Goal: Download file/media

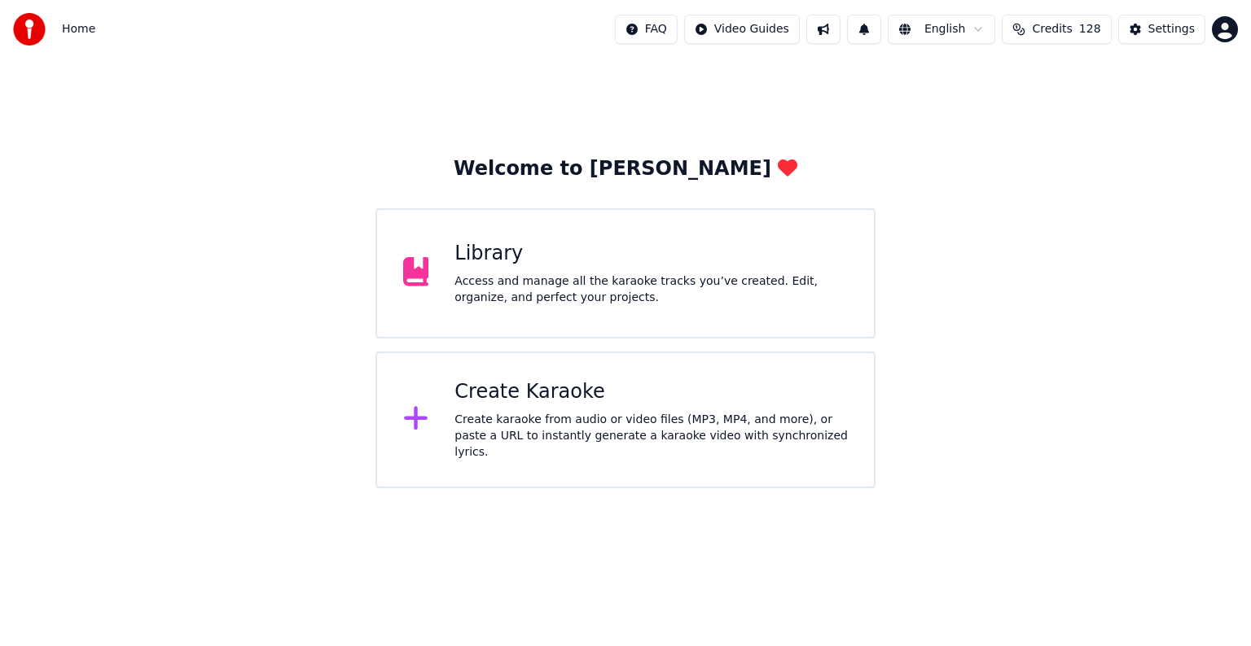
click at [578, 306] on div "Library Access and manage all the karaoke tracks you’ve created. Edit, organize…" at bounding box center [625, 273] width 500 height 130
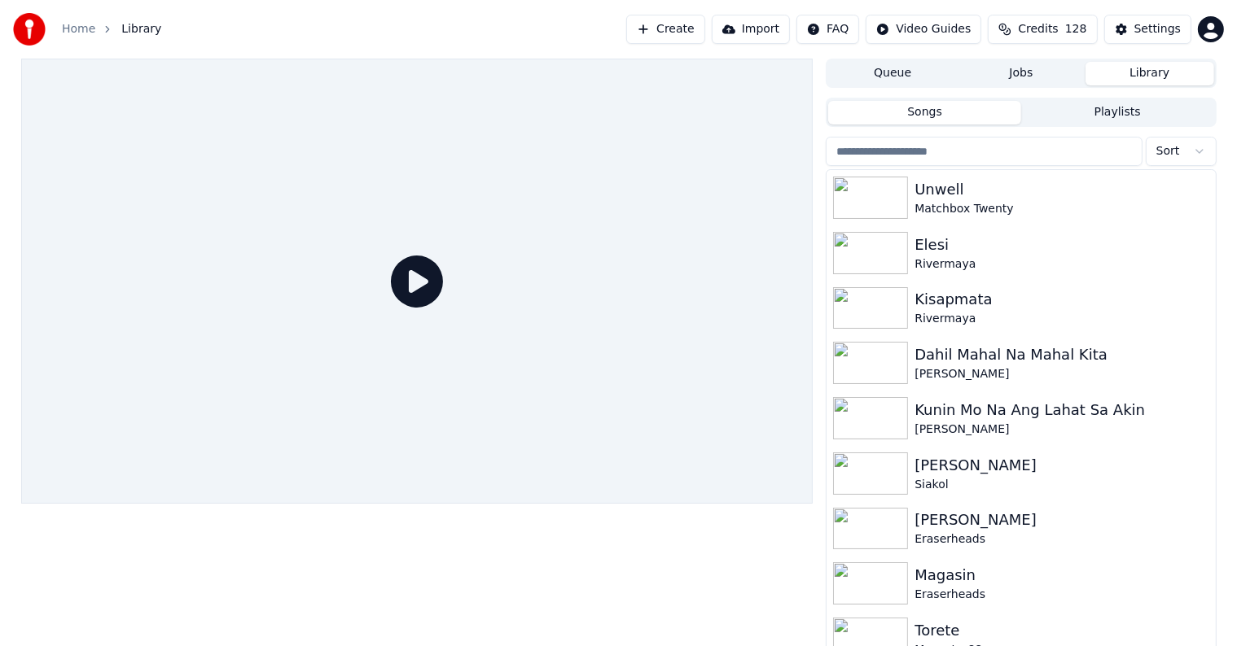
click at [974, 163] on input "search" at bounding box center [984, 151] width 316 height 29
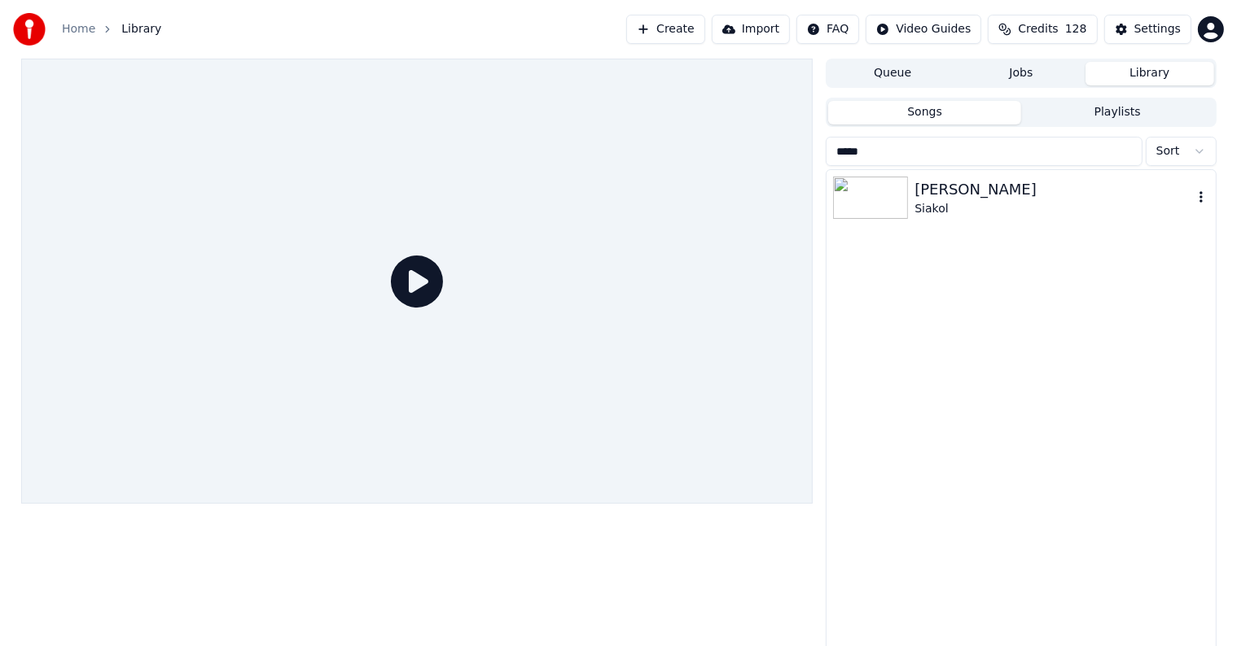
type input "*****"
click at [957, 206] on div "Siakol" at bounding box center [1053, 209] width 278 height 16
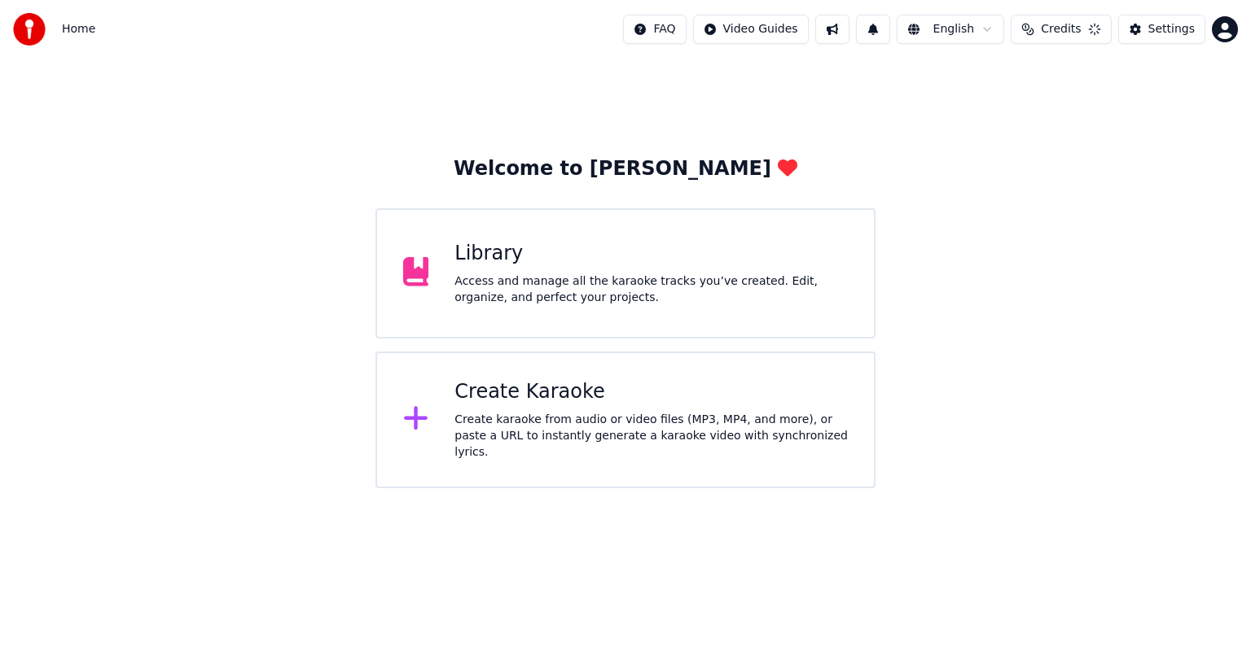
click at [705, 275] on div "Access and manage all the karaoke tracks you’ve created. Edit, organize, and pe…" at bounding box center [650, 290] width 393 height 33
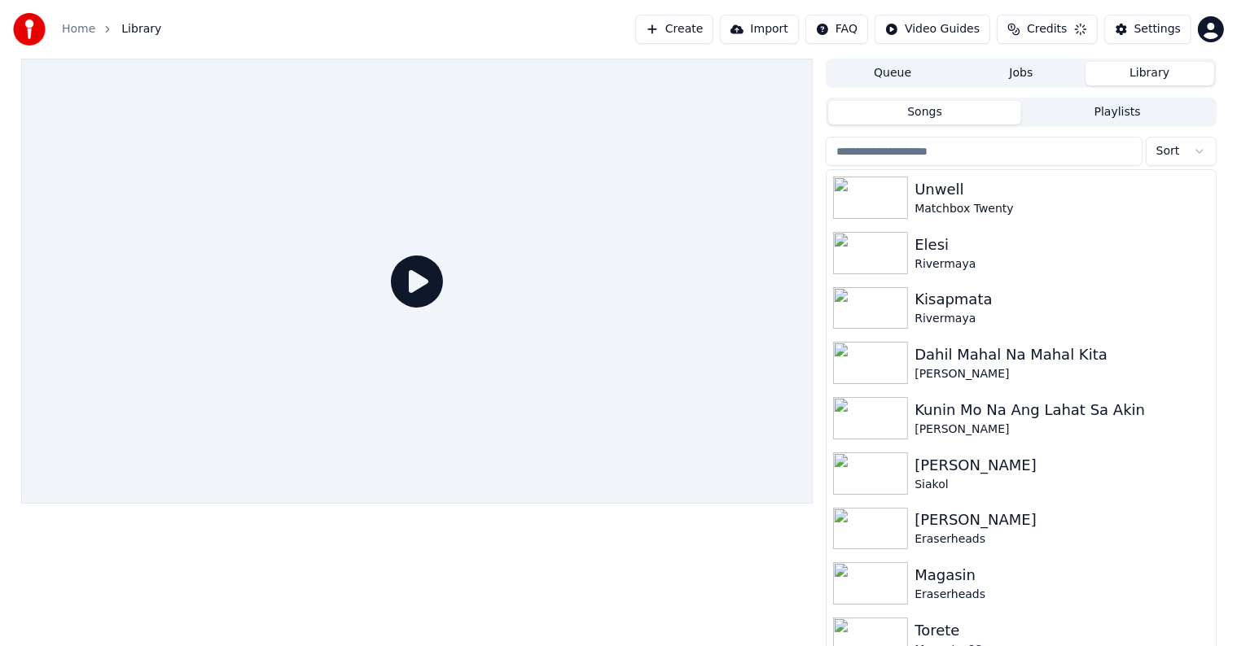
click at [998, 156] on input "search" at bounding box center [984, 151] width 316 height 29
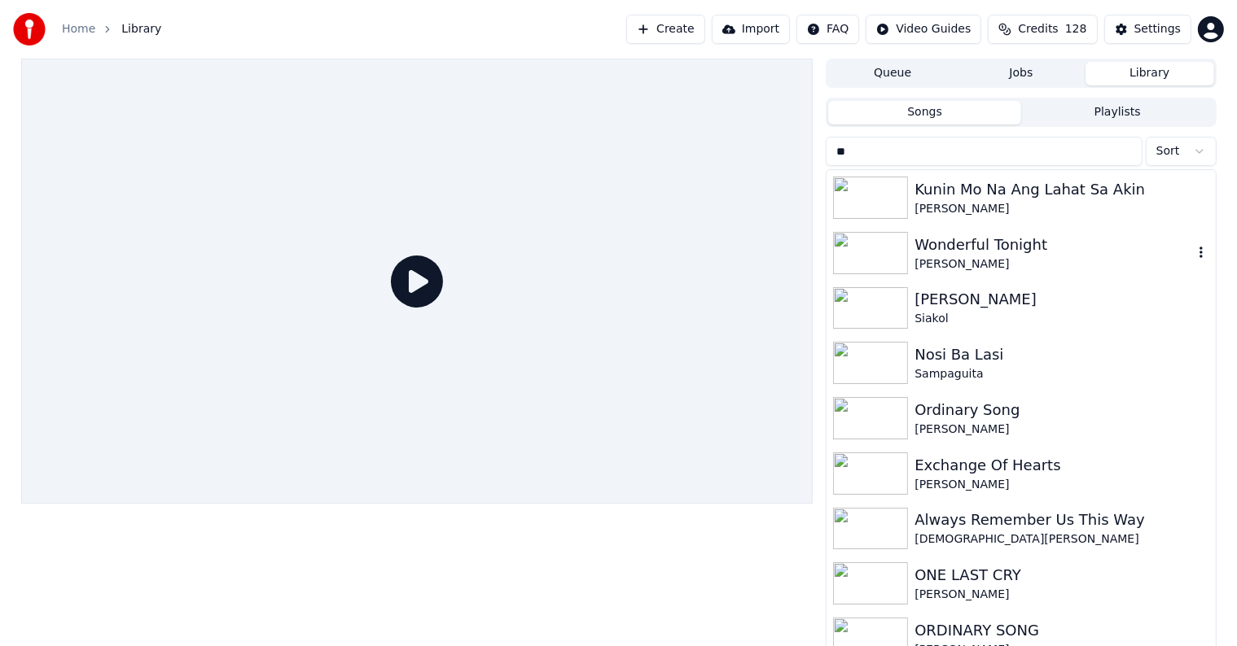
type input "**"
click at [1003, 312] on div "Siakol" at bounding box center [1053, 319] width 278 height 16
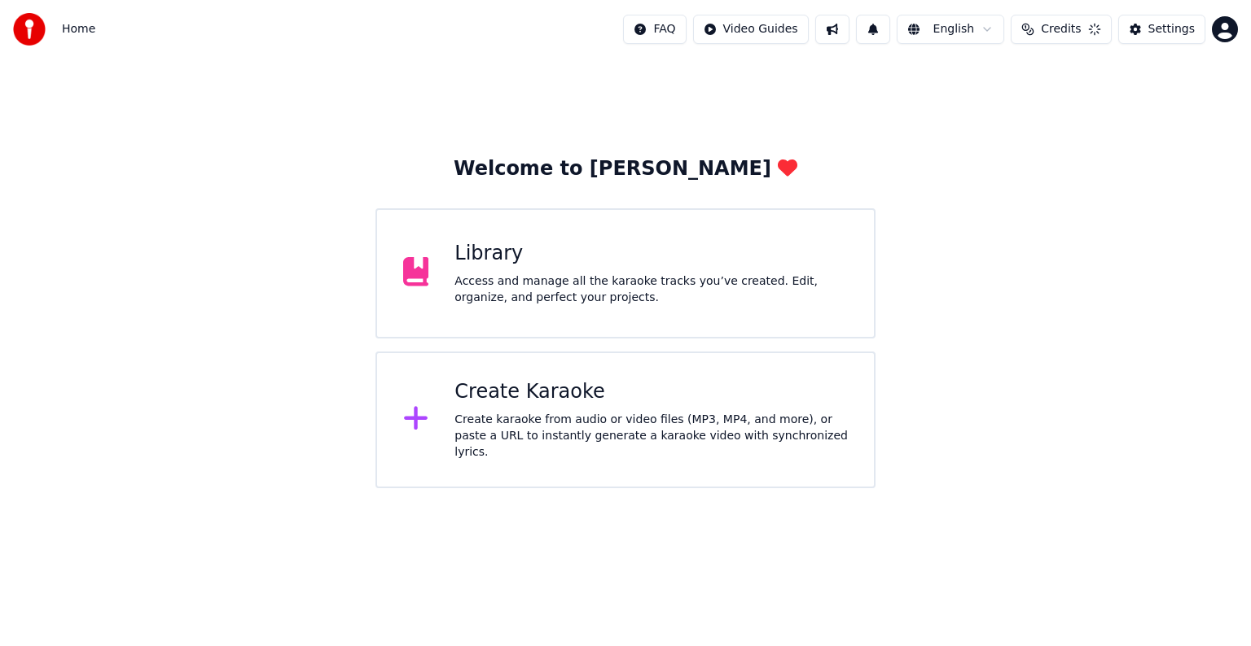
click at [557, 274] on div "Access and manage all the karaoke tracks you’ve created. Edit, organize, and pe…" at bounding box center [650, 290] width 393 height 33
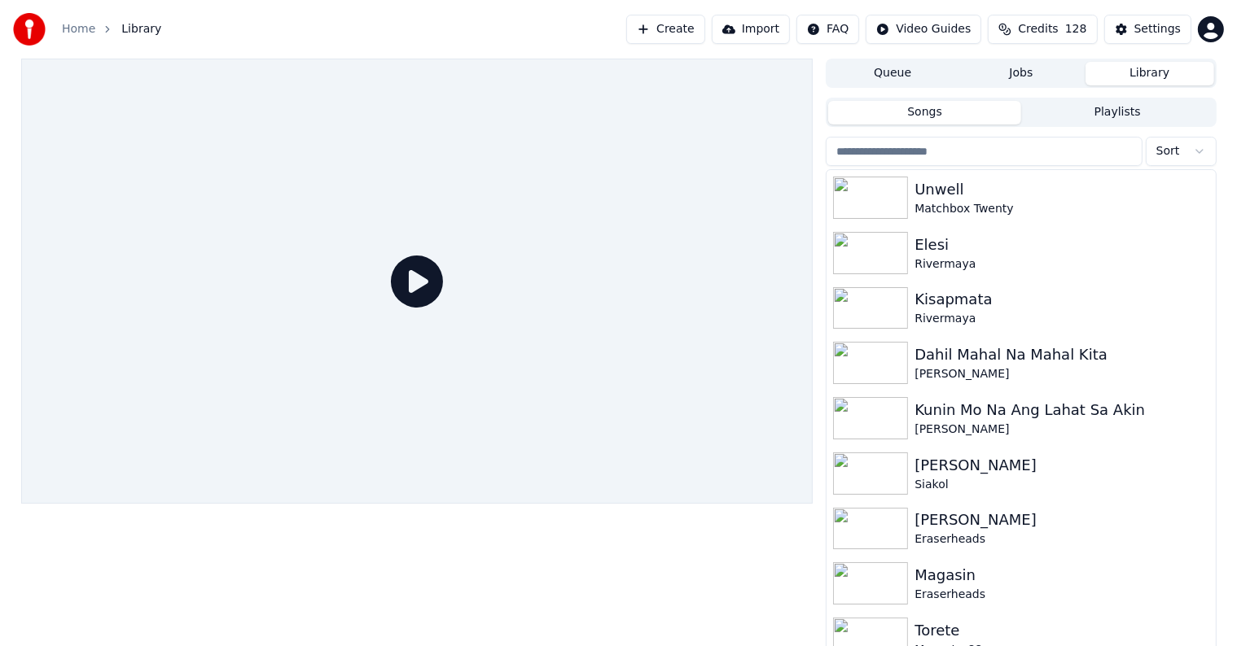
click at [948, 151] on input "search" at bounding box center [984, 151] width 316 height 29
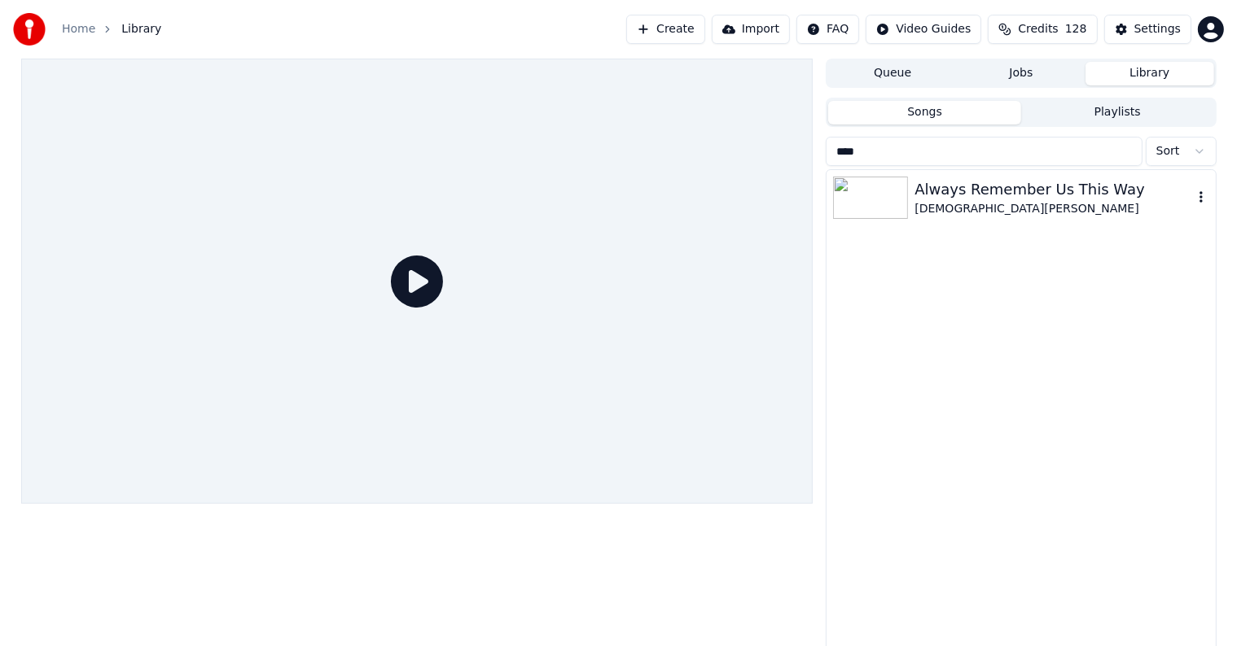
type input "****"
click at [935, 192] on div "Always Remember Us This Way" at bounding box center [1053, 189] width 278 height 23
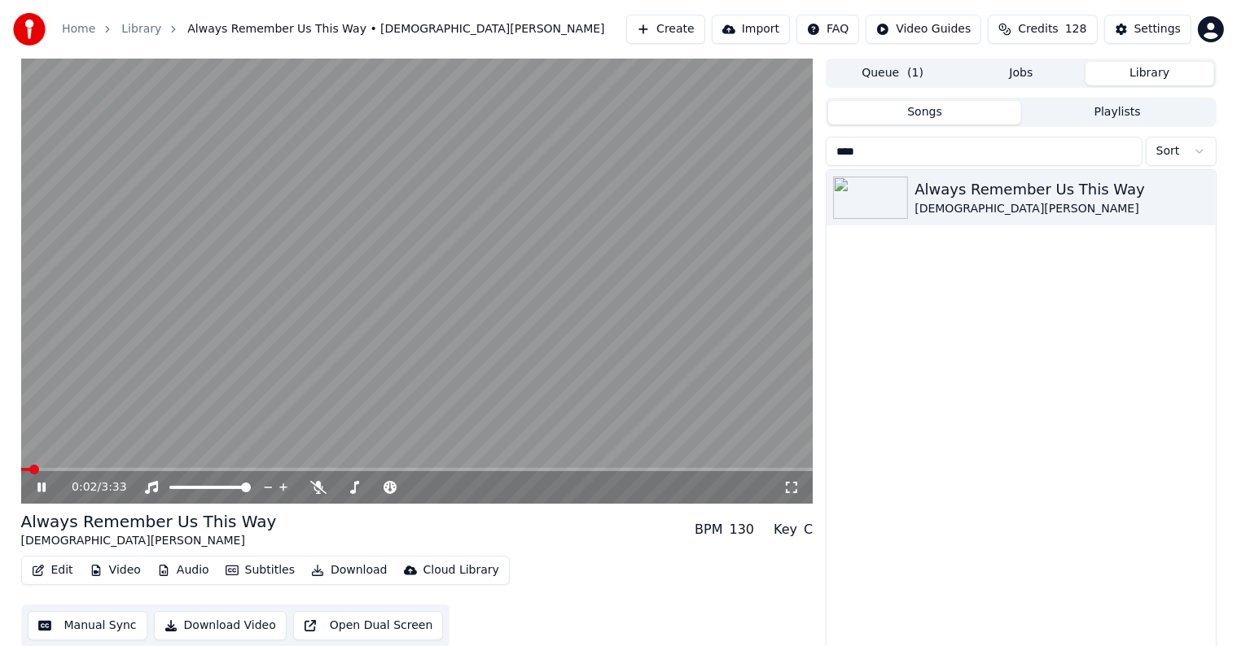
click at [39, 486] on icon at bounding box center [41, 488] width 8 height 10
click at [1175, 23] on div "Settings" at bounding box center [1157, 29] width 46 height 16
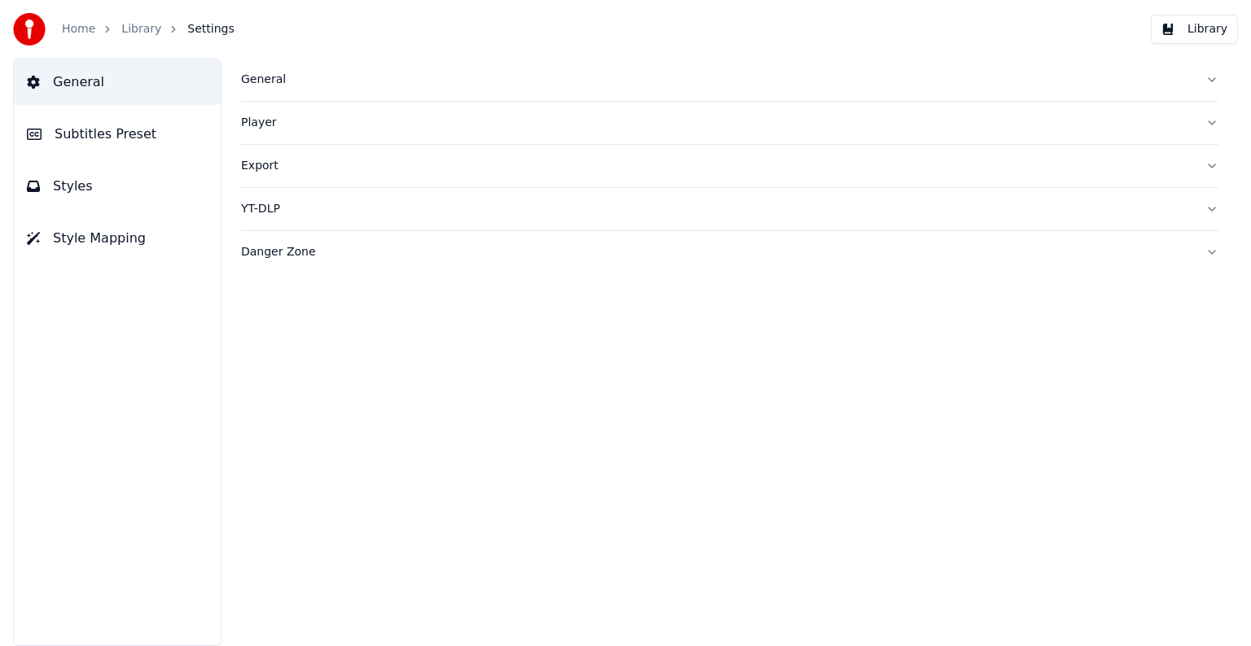
click at [90, 128] on span "Subtitles Preset" at bounding box center [106, 135] width 102 height 20
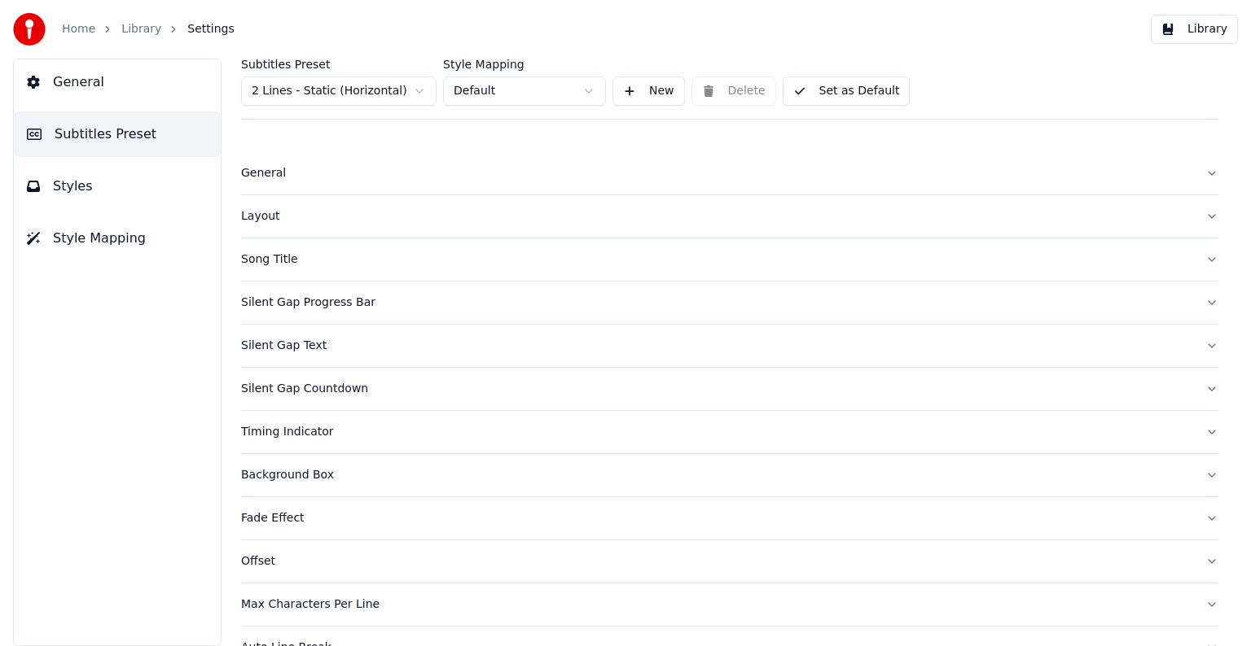
click at [318, 89] on html "Home Library Settings Library General Subtitles Preset Styles Style Mapping Sub…" at bounding box center [625, 323] width 1251 height 646
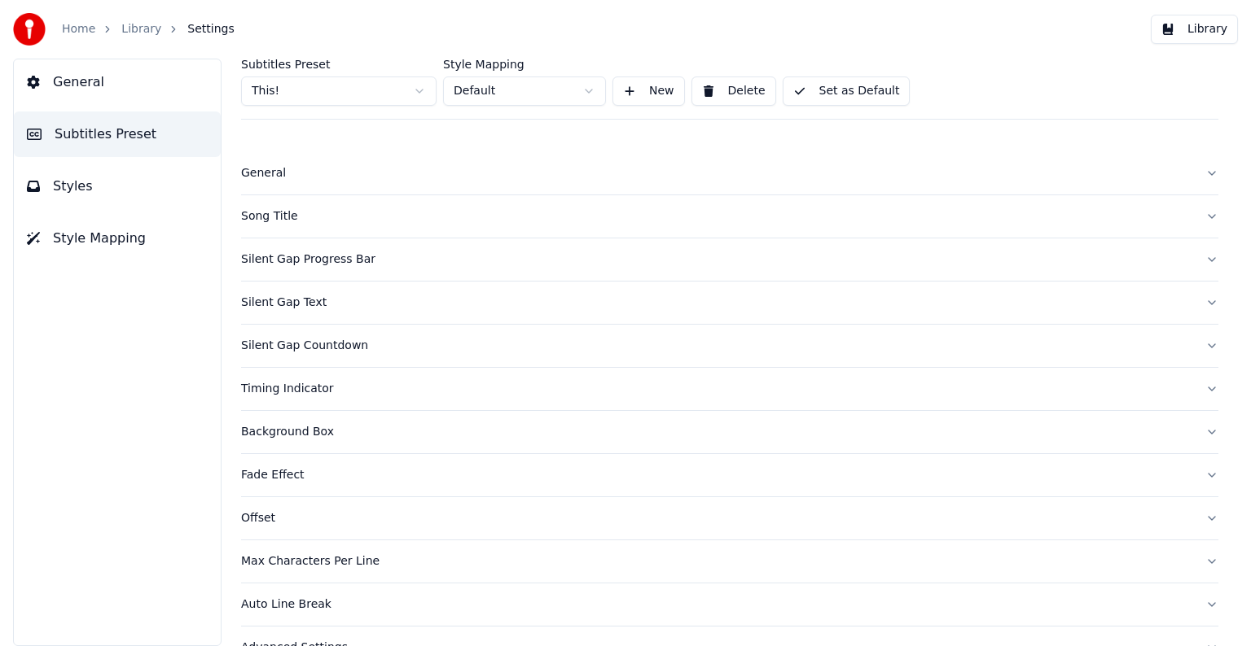
click at [276, 210] on div "Song Title" at bounding box center [716, 216] width 951 height 16
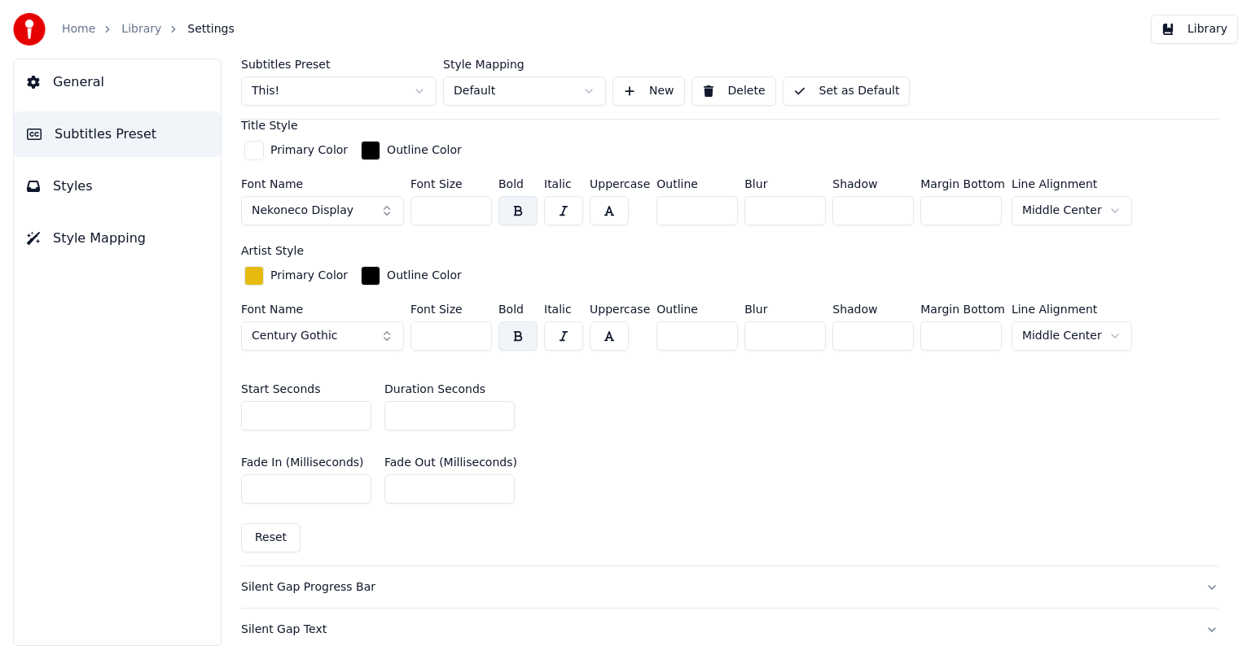
scroll to position [488, 0]
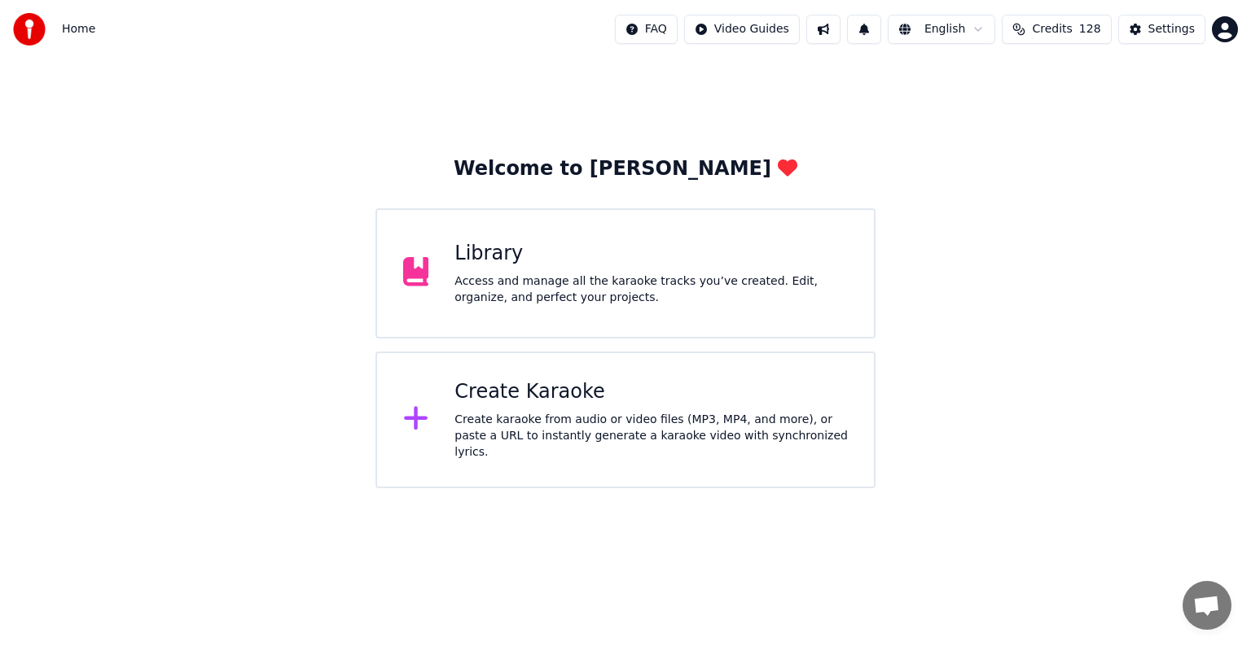
scroll to position [42, 0]
click at [616, 267] on div "Library Access and manage all the karaoke tracks you’ve created. Edit, organize…" at bounding box center [650, 273] width 393 height 65
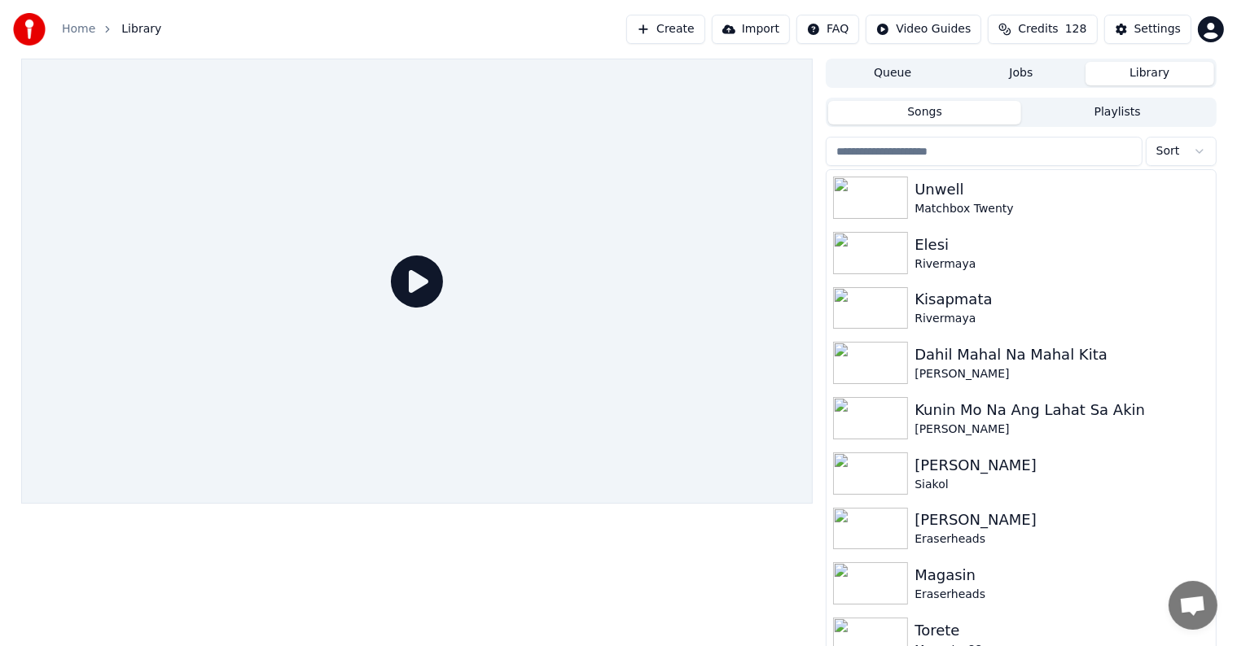
click at [961, 150] on input "search" at bounding box center [984, 151] width 316 height 29
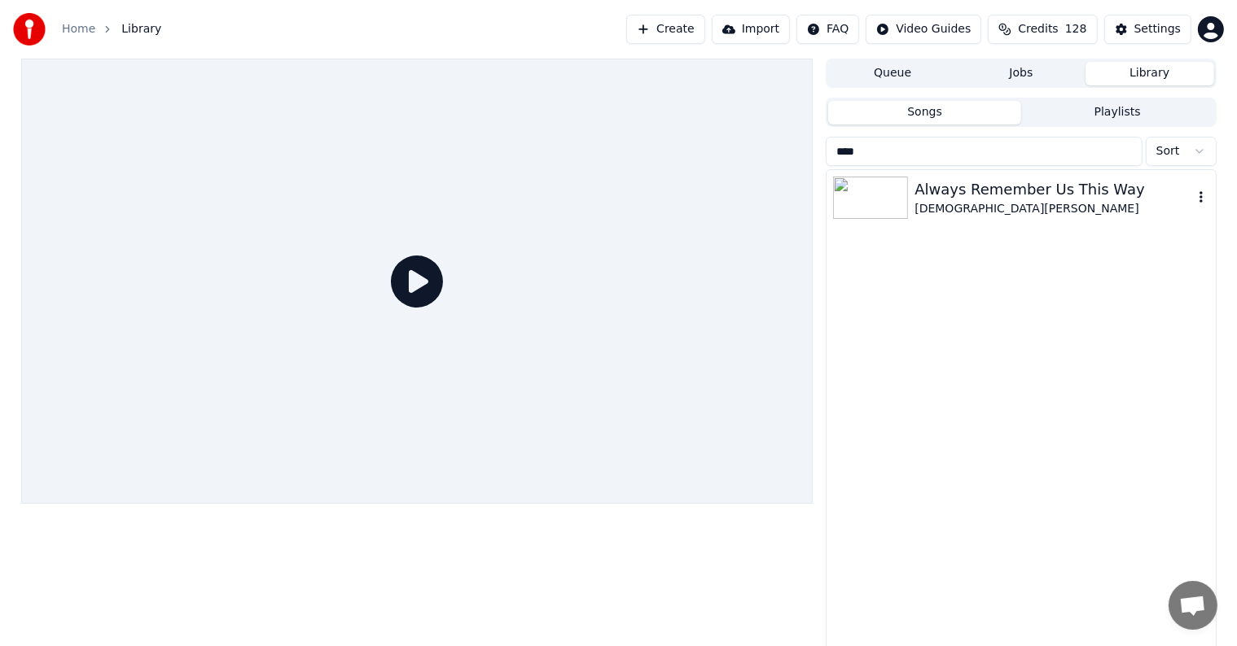
type input "****"
click at [975, 212] on div "[DEMOGRAPHIC_DATA][PERSON_NAME]" at bounding box center [1053, 209] width 278 height 16
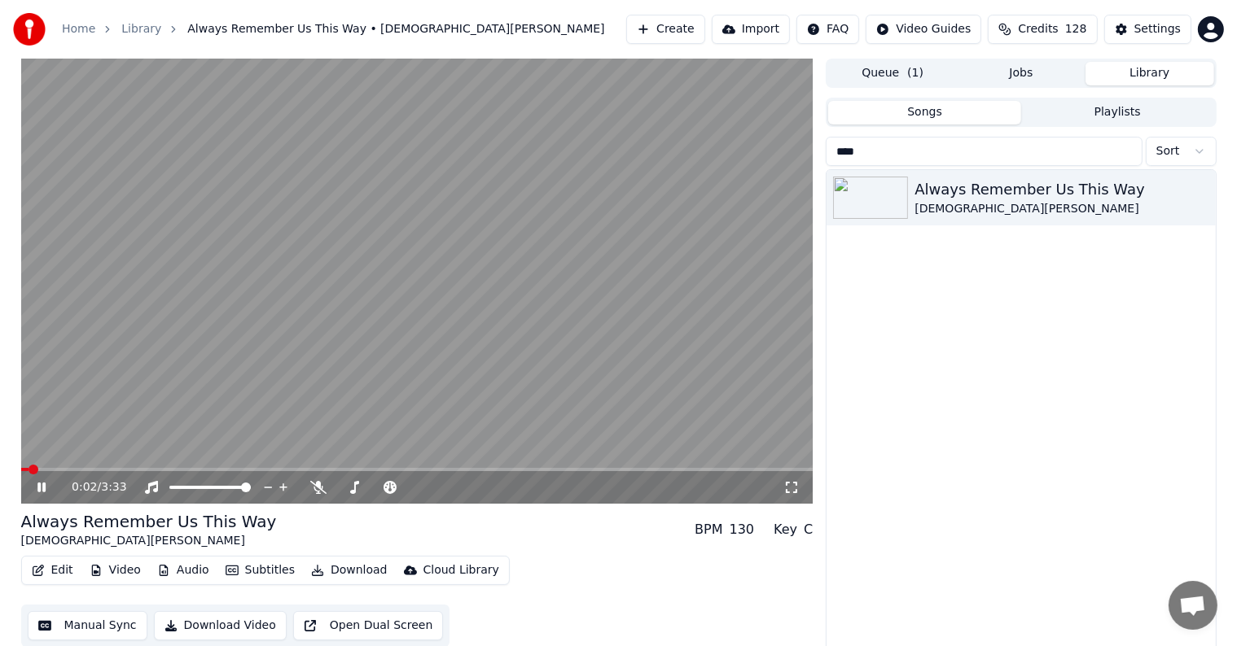
click at [46, 485] on icon at bounding box center [53, 487] width 38 height 13
click at [1167, 37] on button "Settings" at bounding box center [1147, 29] width 87 height 29
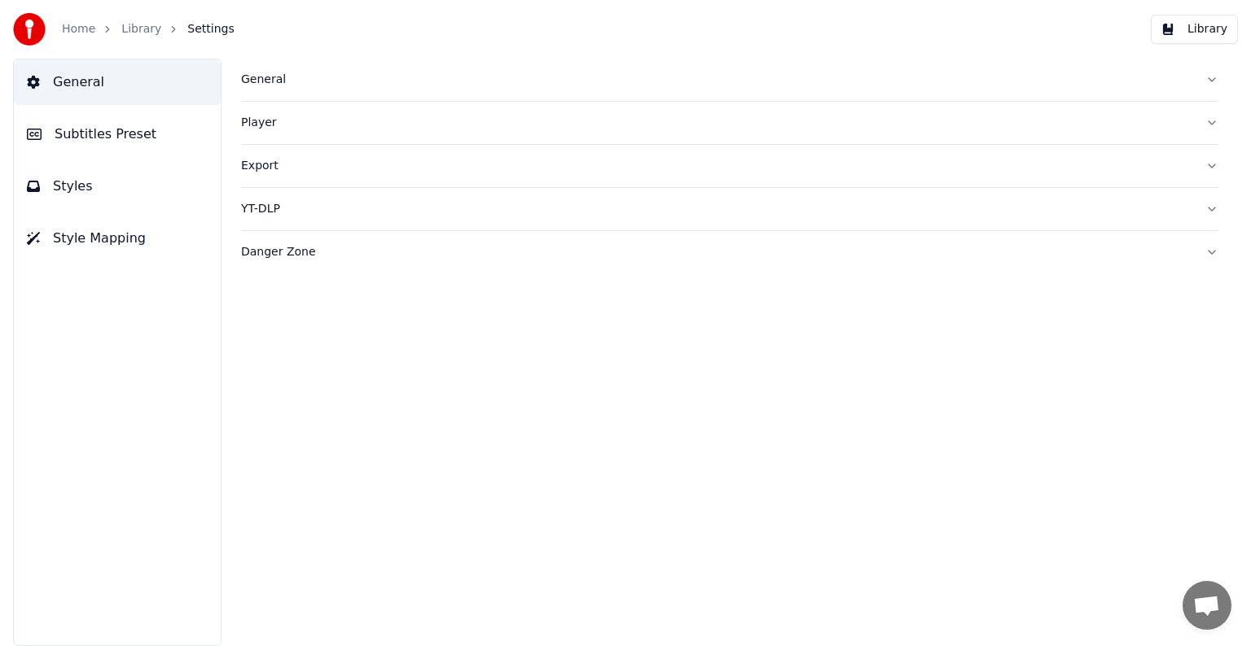
click at [72, 132] on span "Subtitles Preset" at bounding box center [106, 135] width 102 height 20
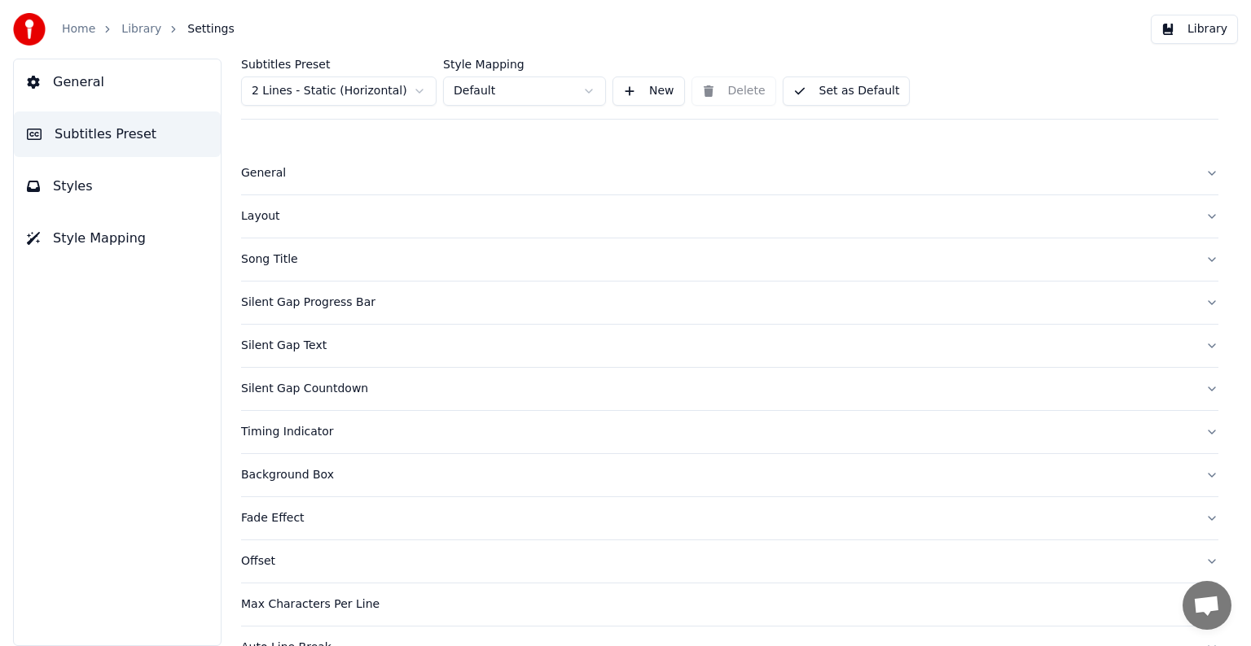
click at [304, 85] on html "Home Library Settings Library General Subtitles Preset Styles Style Mapping Sub…" at bounding box center [625, 323] width 1251 height 646
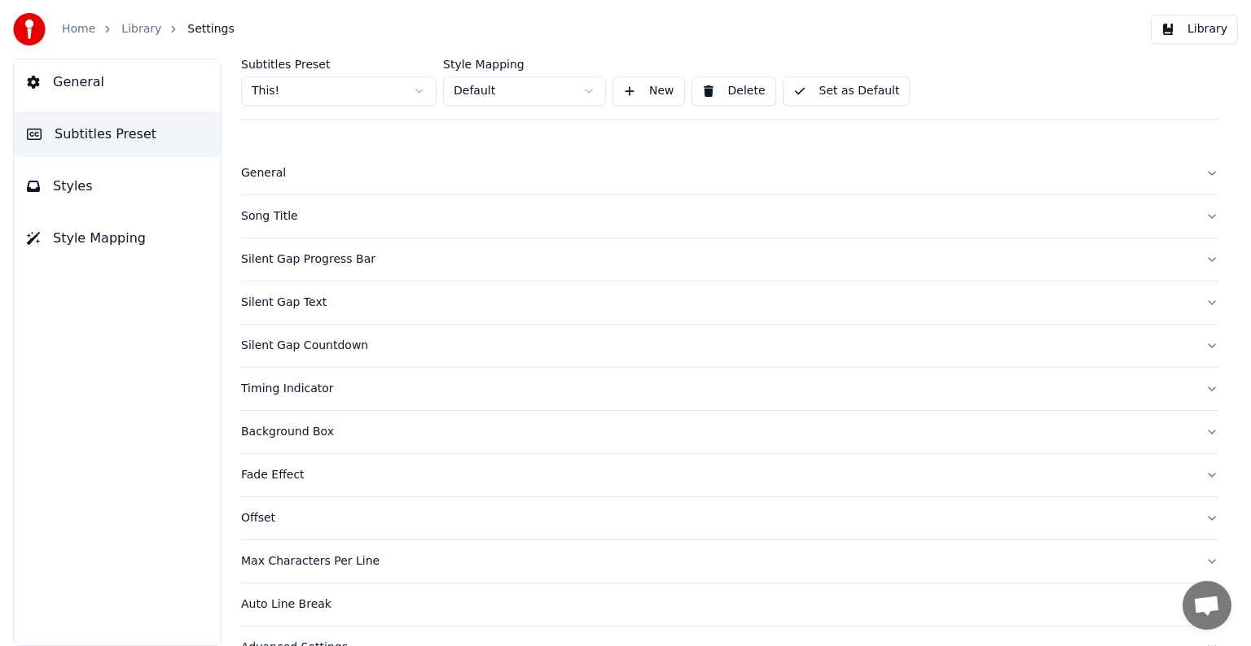
click at [294, 212] on div "Song Title" at bounding box center [716, 216] width 951 height 16
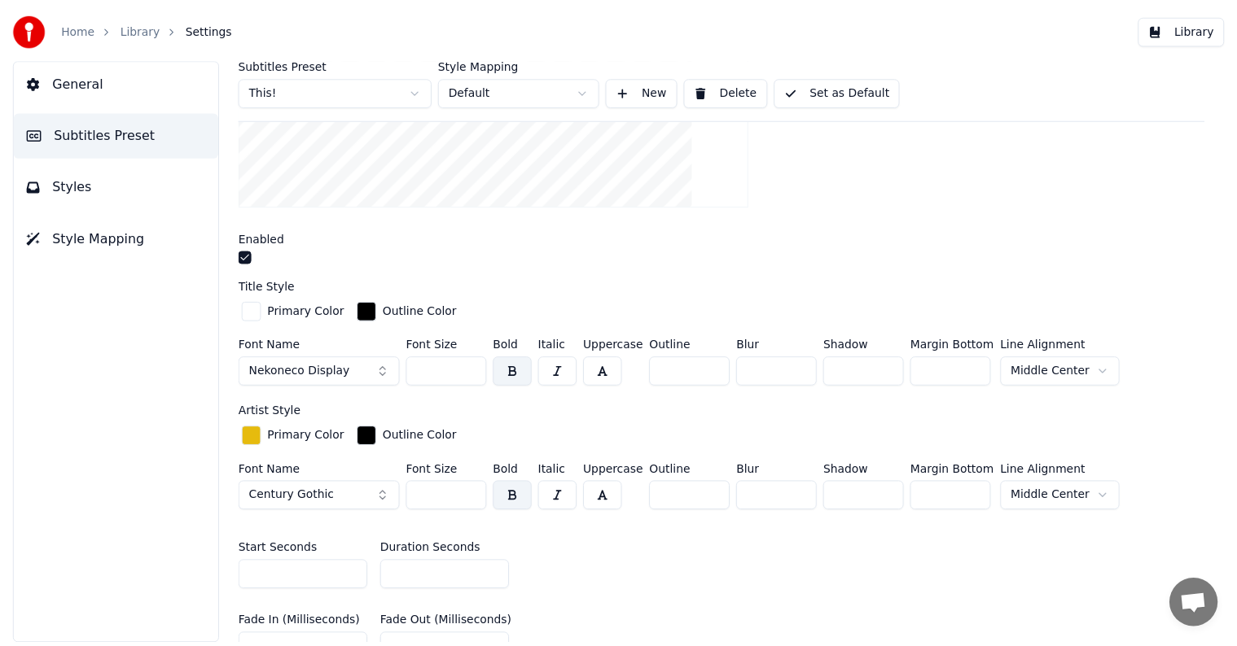
scroll to position [488, 0]
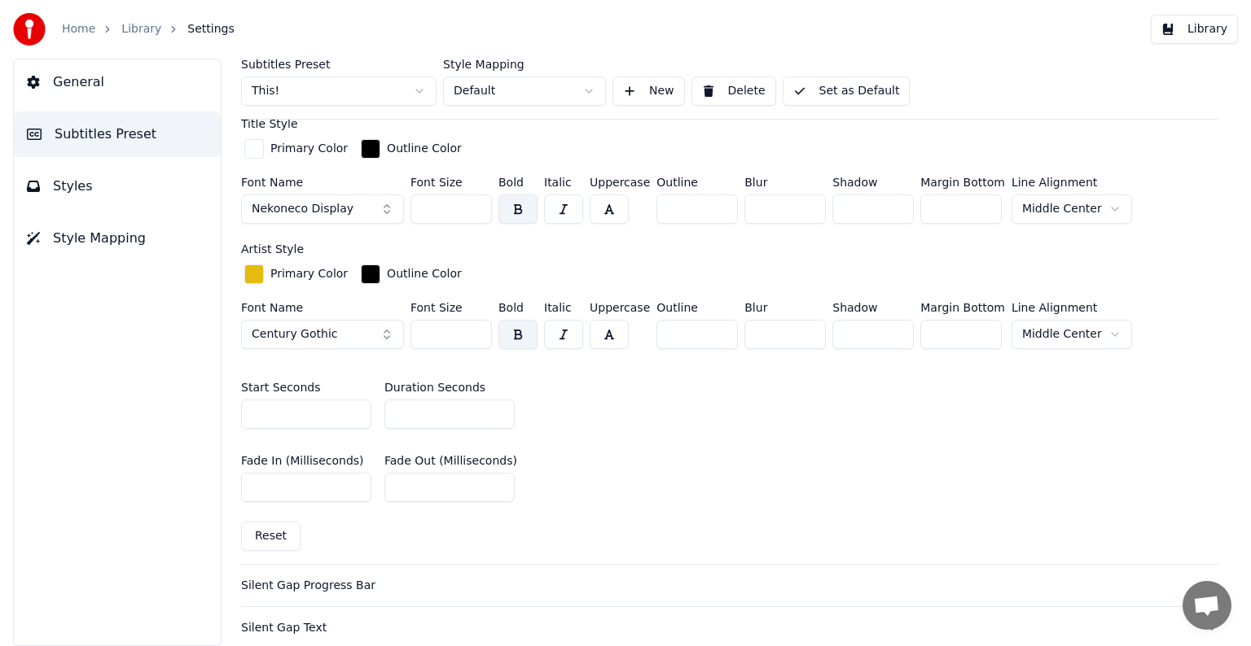
click at [495, 412] on input "*" at bounding box center [449, 414] width 130 height 29
type input "*"
click at [495, 412] on input "*" at bounding box center [449, 414] width 130 height 29
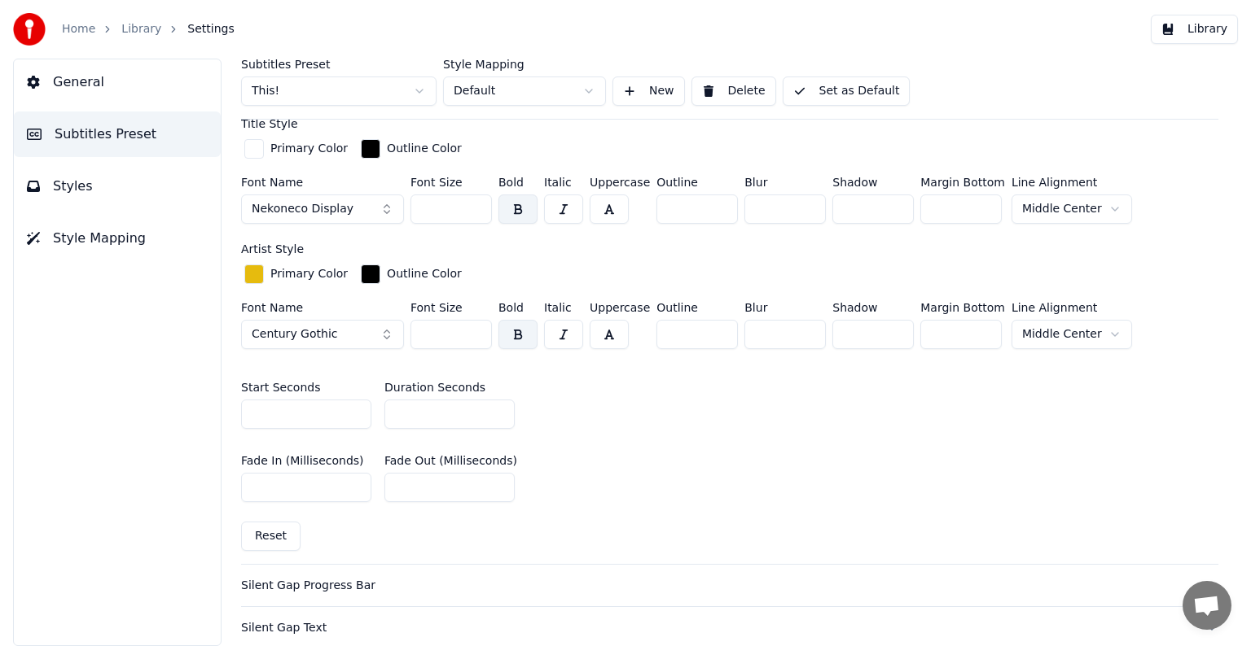
click at [827, 88] on button "Set as Default" at bounding box center [846, 91] width 128 height 29
click at [143, 28] on link "Library" at bounding box center [141, 29] width 40 height 16
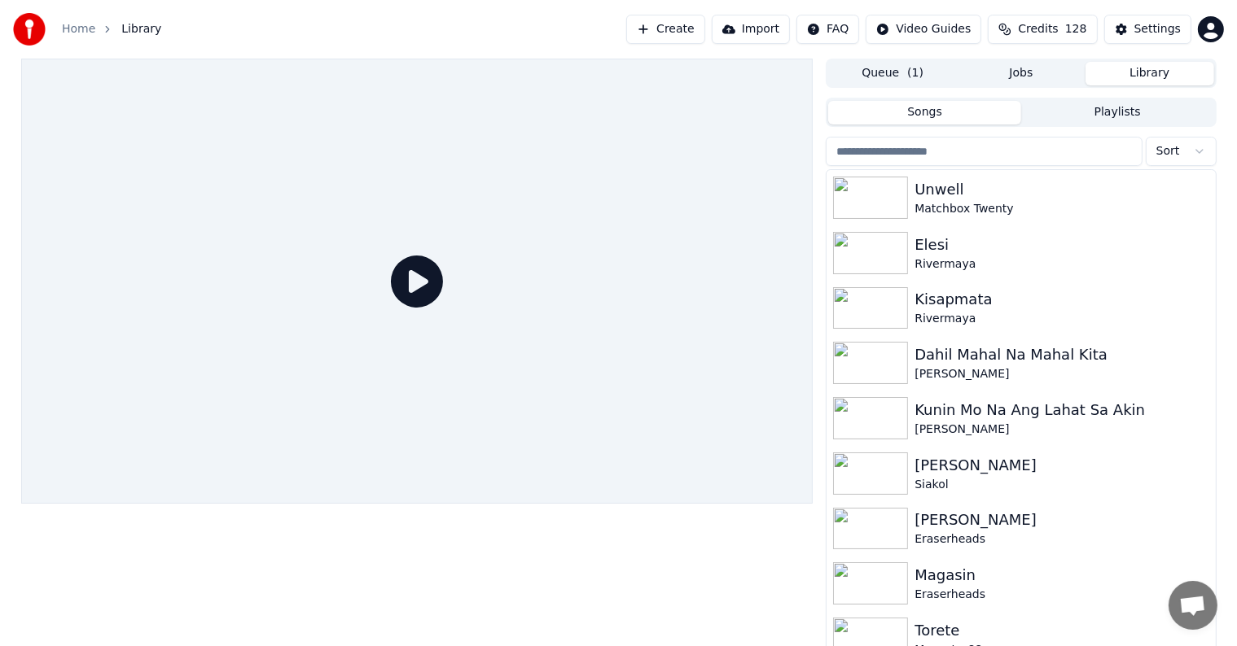
click at [1006, 159] on input "search" at bounding box center [984, 151] width 316 height 29
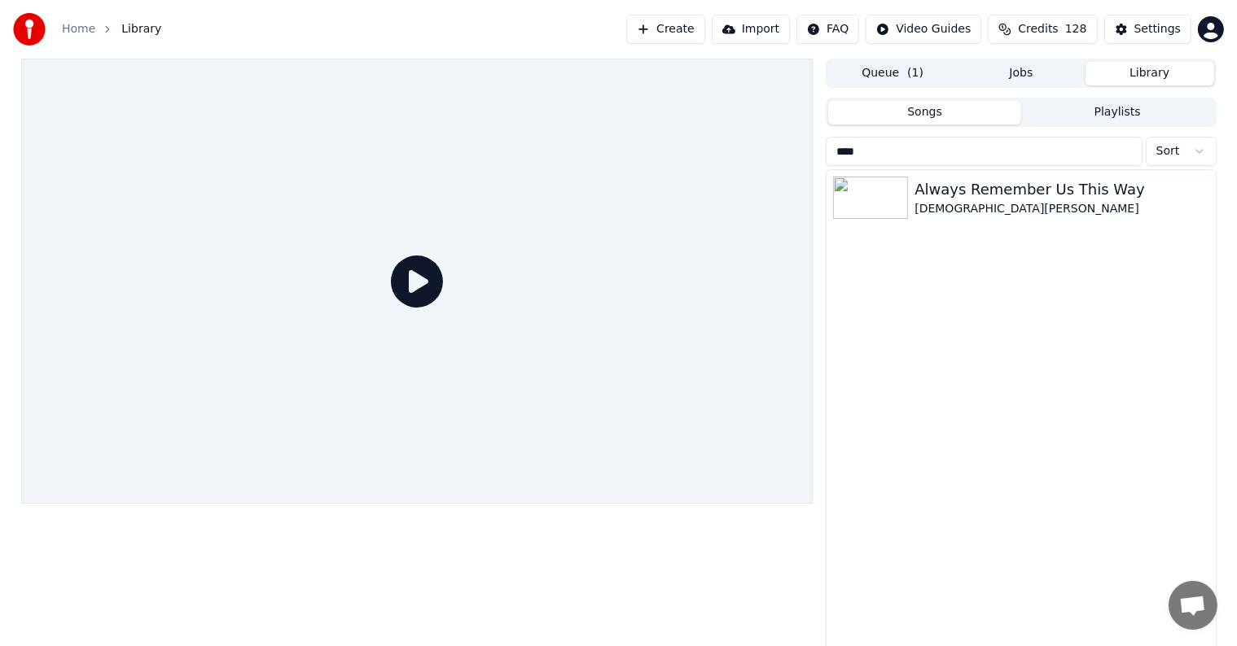
type input "****"
click at [970, 179] on div "Always Remember Us This Way" at bounding box center [1053, 189] width 278 height 23
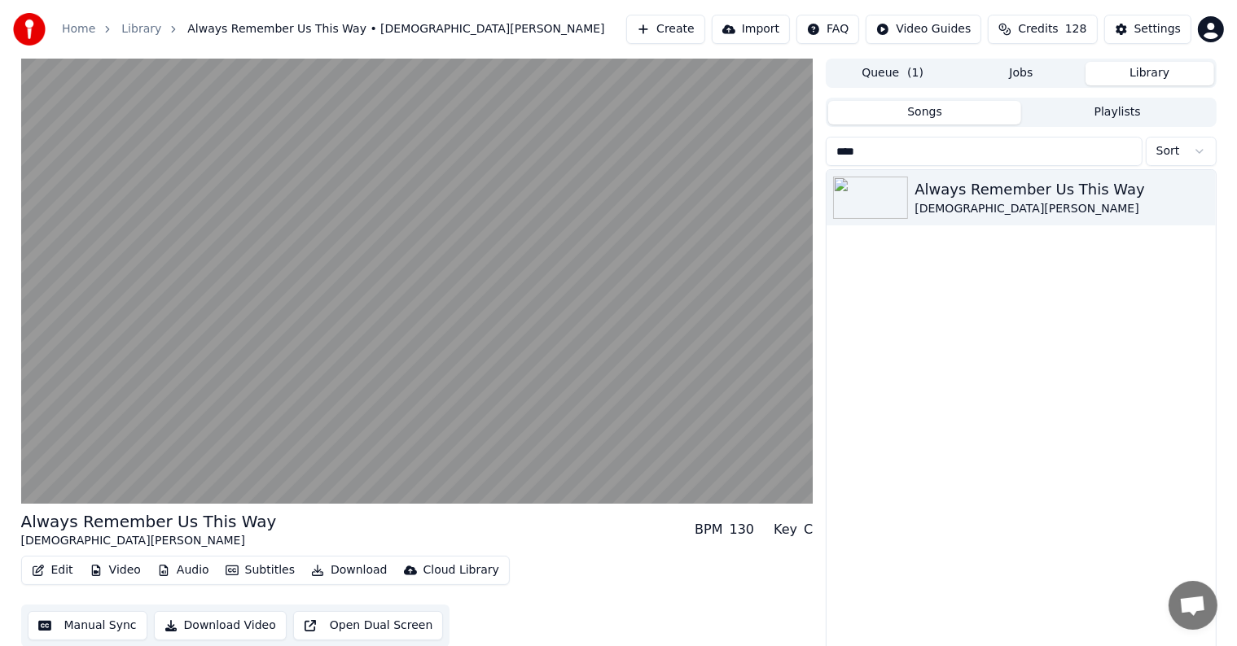
click at [90, 624] on button "Manual Sync" at bounding box center [88, 625] width 120 height 29
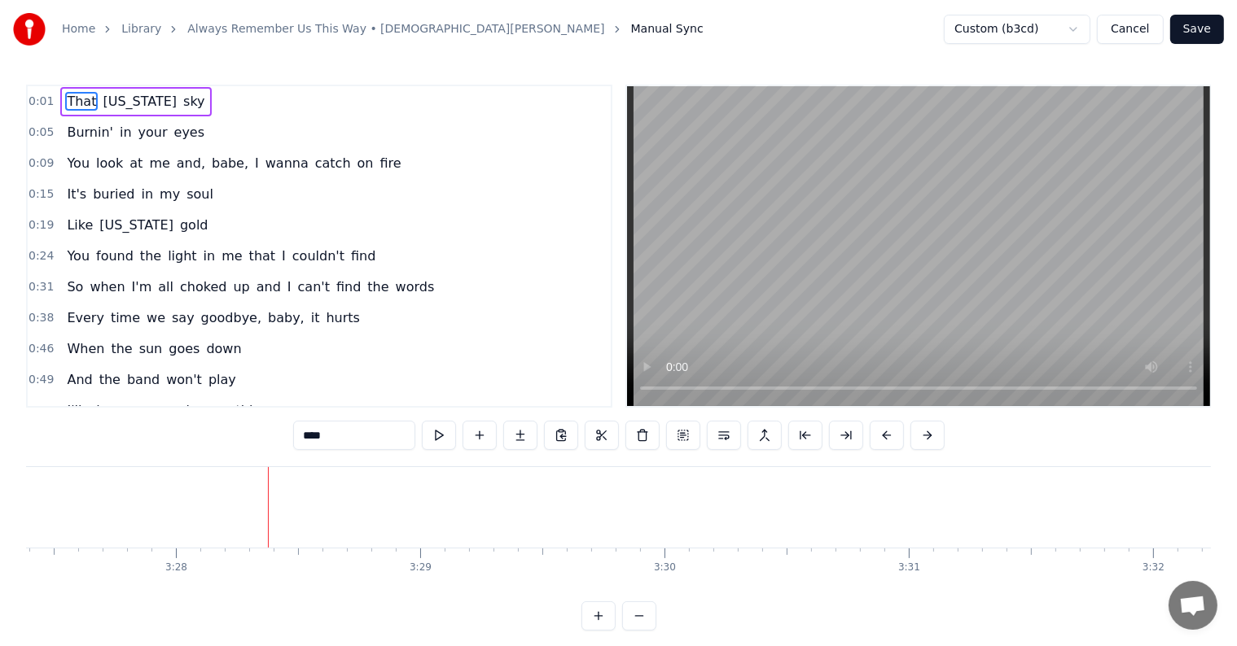
scroll to position [0, 50813]
click at [1211, 20] on button "Save" at bounding box center [1197, 29] width 54 height 29
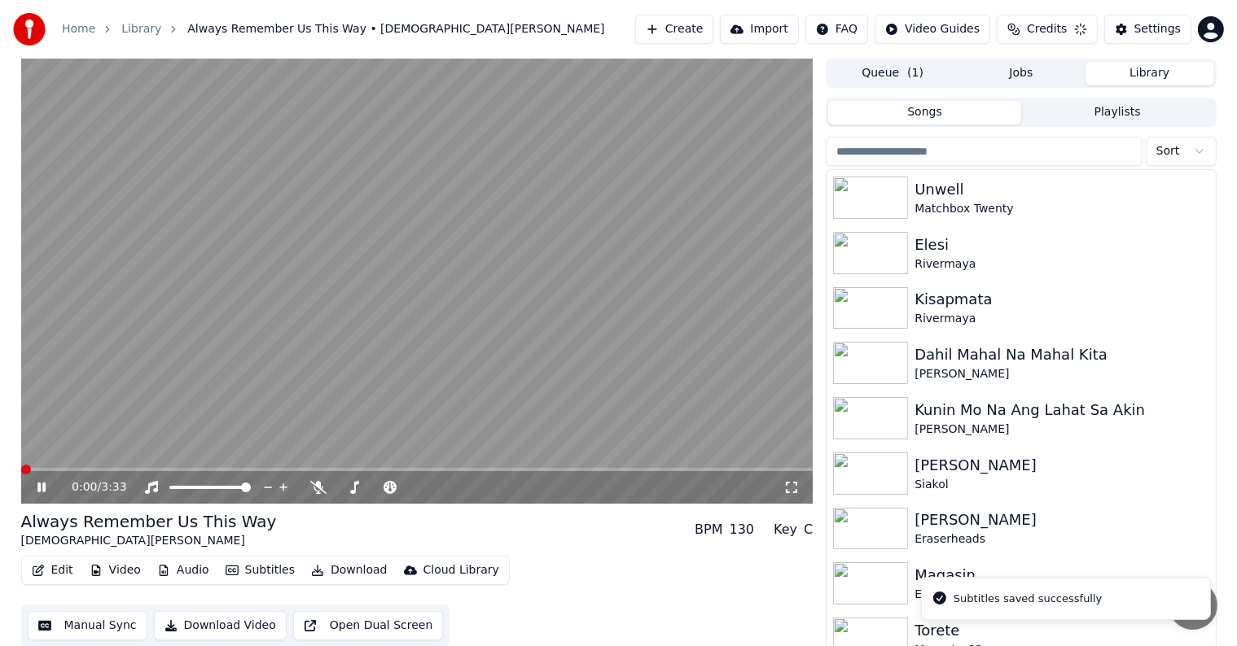
click at [342, 559] on button "Download" at bounding box center [349, 570] width 90 height 23
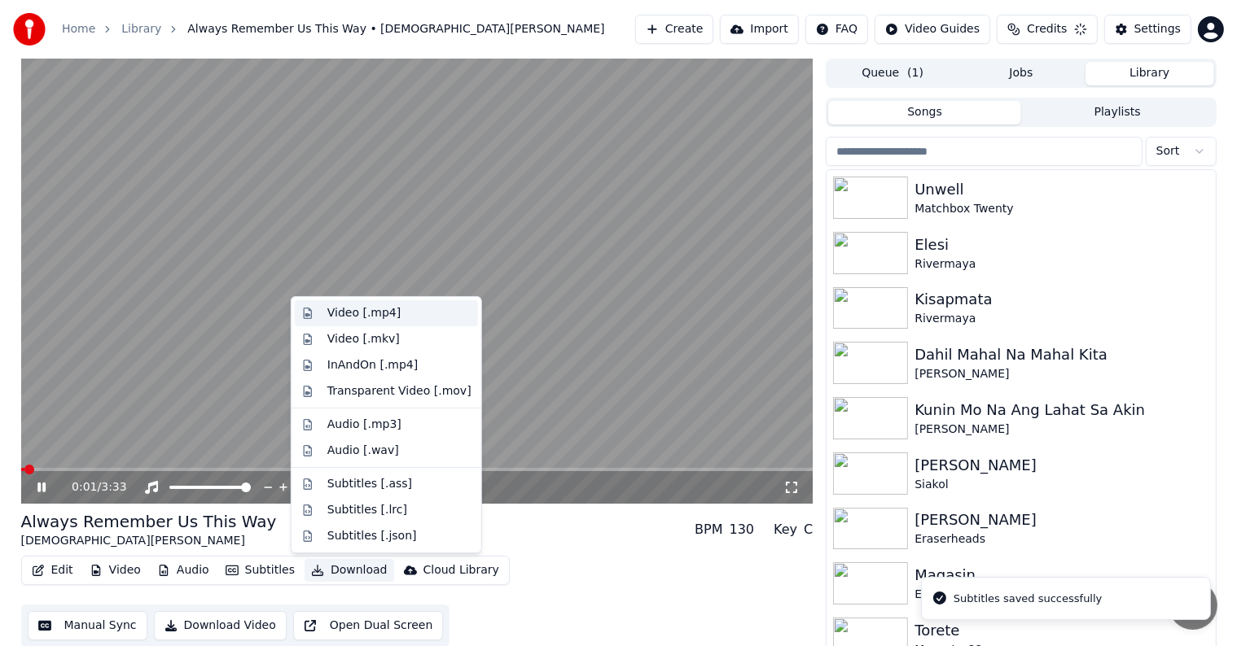
click at [387, 318] on div "Video [.mp4]" at bounding box center [363, 313] width 73 height 16
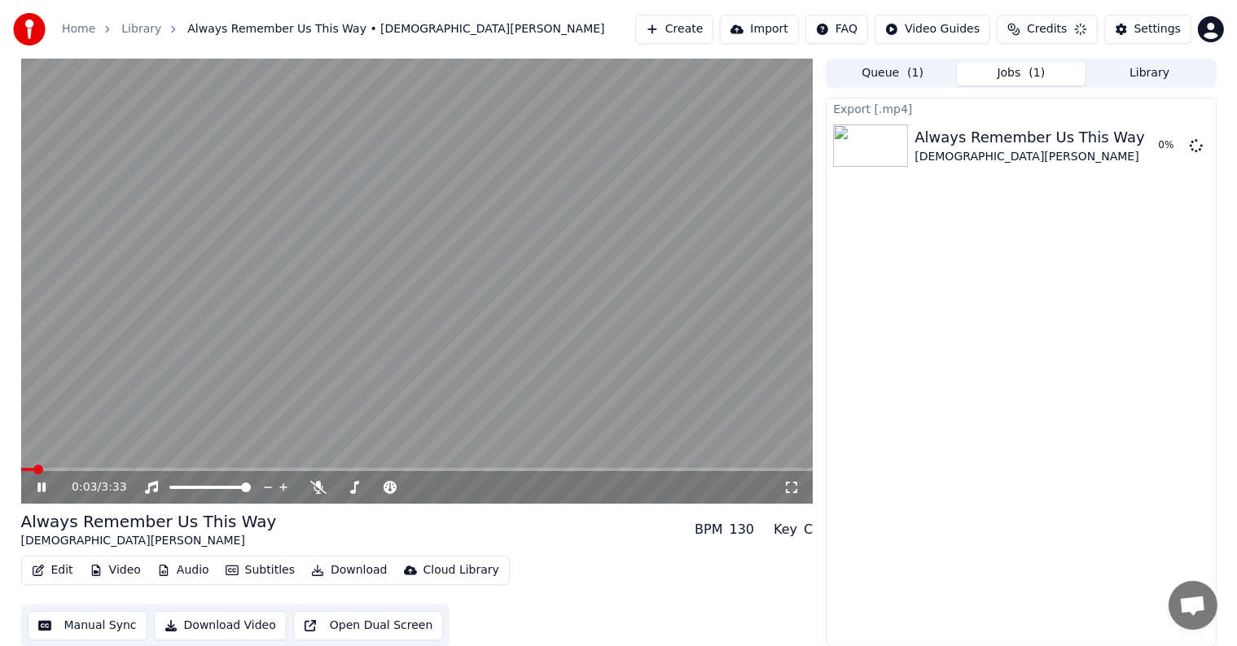
click at [38, 487] on icon at bounding box center [41, 488] width 8 height 10
